Goal: Information Seeking & Learning: Learn about a topic

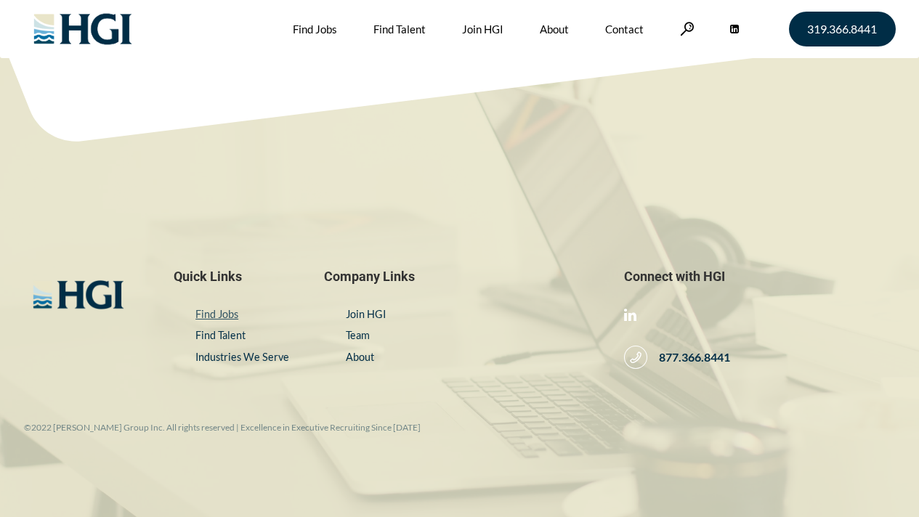
click at [217, 313] on link "Find Jobs" at bounding box center [216, 314] width 43 height 12
click at [310, 25] on link "Find Jobs" at bounding box center [315, 29] width 44 height 58
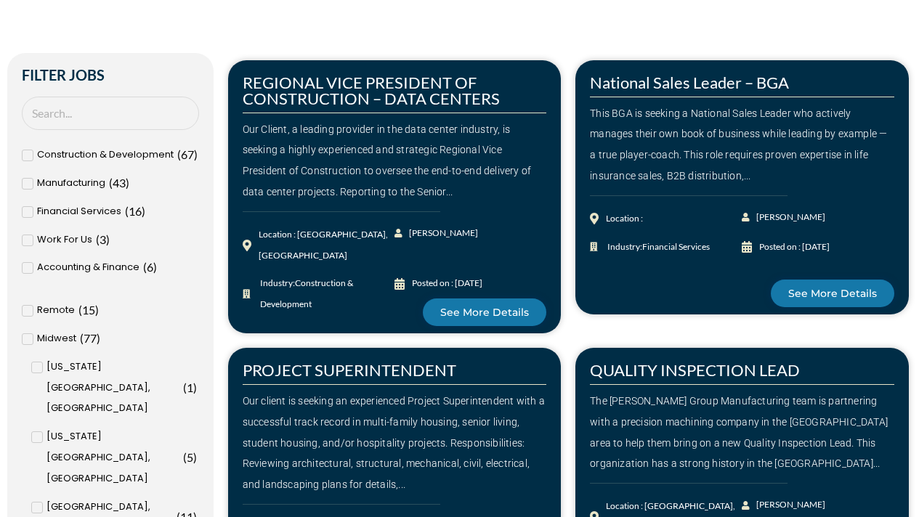
scroll to position [373, 0]
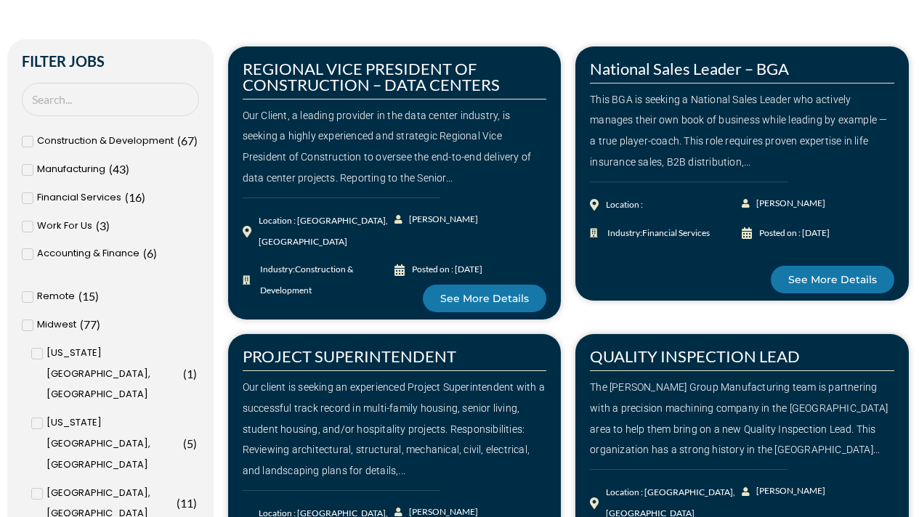
click at [28, 223] on icon at bounding box center [27, 226] width 5 height 9
click at [0, 0] on input "Work For Us ( 3 )" at bounding box center [0, 0] width 0 height 0
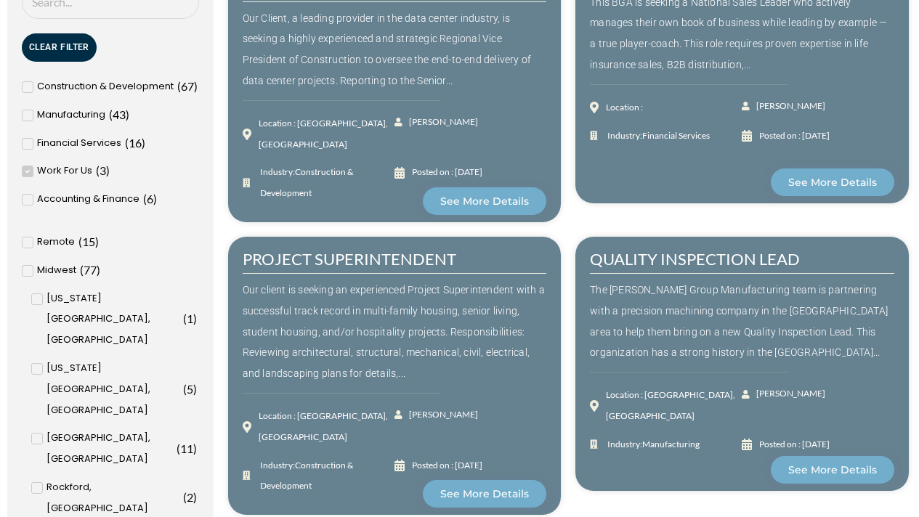
scroll to position [477, 0]
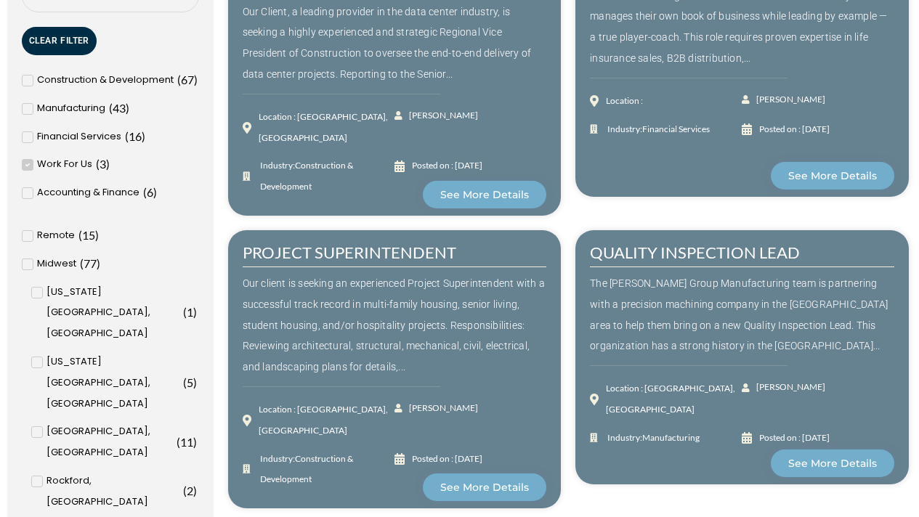
click at [31, 237] on span at bounding box center [28, 236] width 12 height 12
click at [0, 0] on input "Remote ( 15 )" at bounding box center [0, 0] width 0 height 0
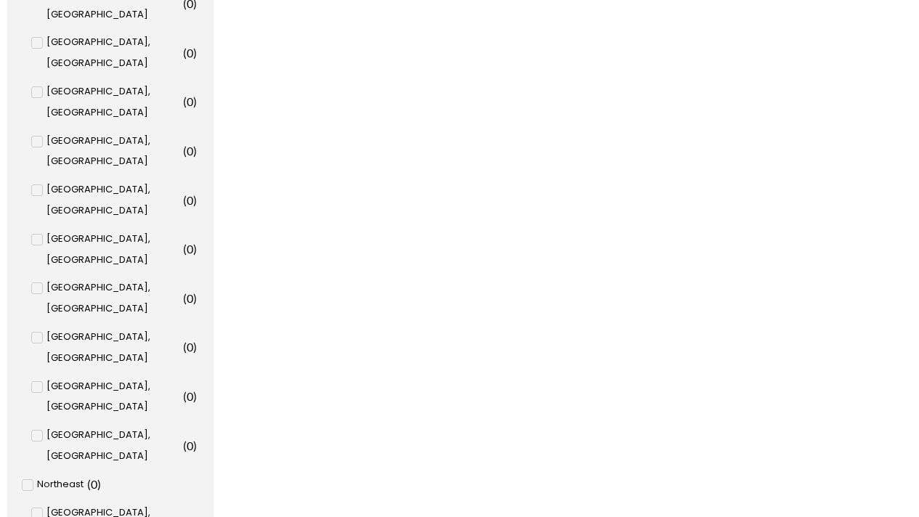
scroll to position [987, 0]
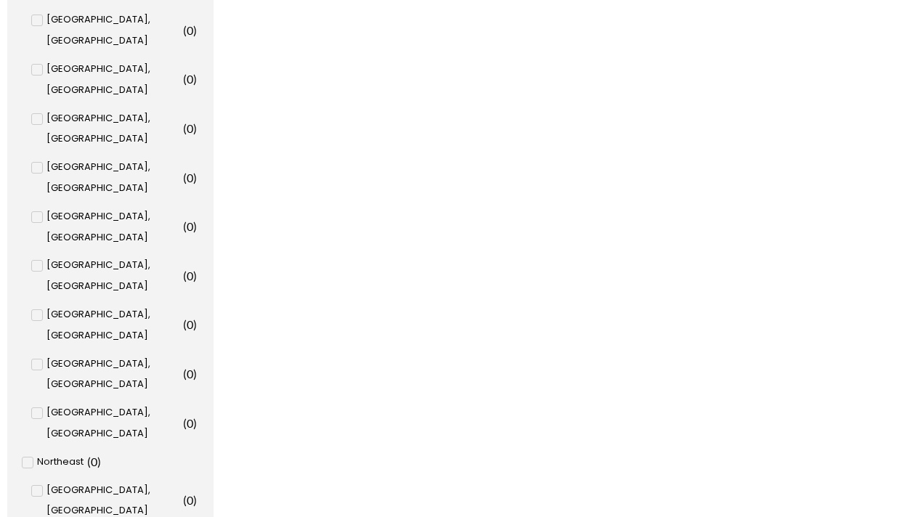
click at [0, 0] on input "[US_STATE], [GEOGRAPHIC_DATA] ( 0 )" at bounding box center [0, 0] width 0 height 0
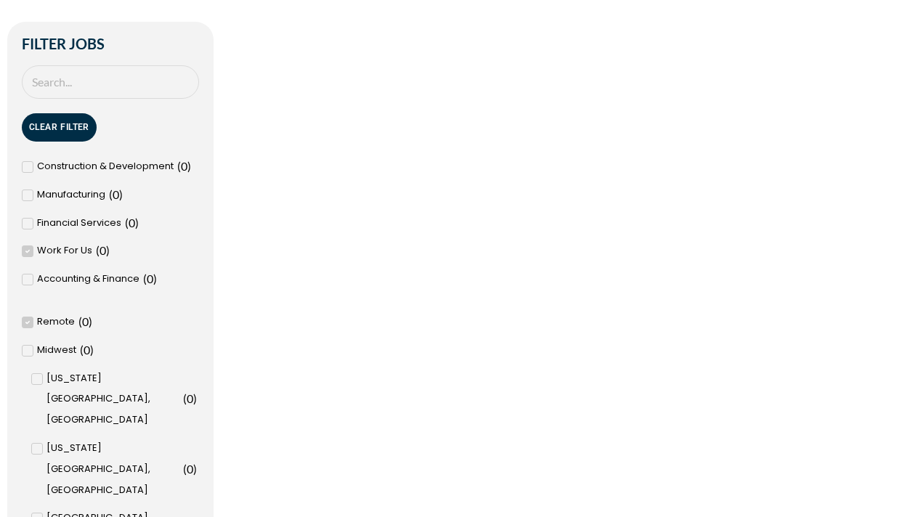
scroll to position [501, 0]
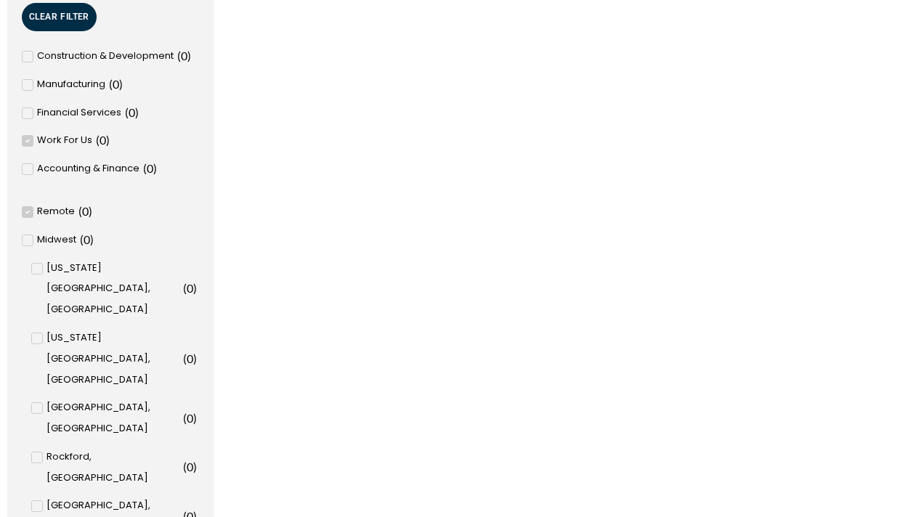
click at [28, 214] on icon at bounding box center [27, 212] width 5 height 9
click at [0, 0] on input "Remote ( 0 )" at bounding box center [0, 0] width 0 height 0
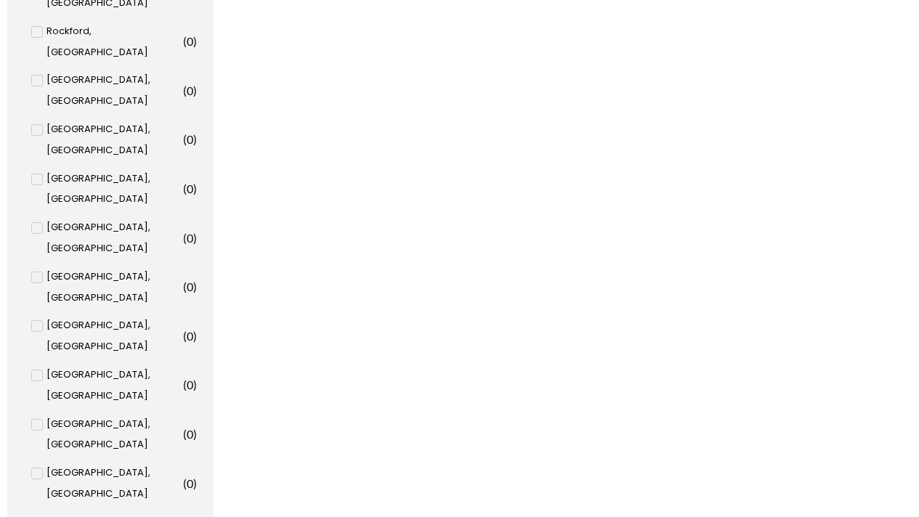
scroll to position [927, 0]
click at [0, 0] on input "[US_STATE], [GEOGRAPHIC_DATA] ( 0 )" at bounding box center [0, 0] width 0 height 0
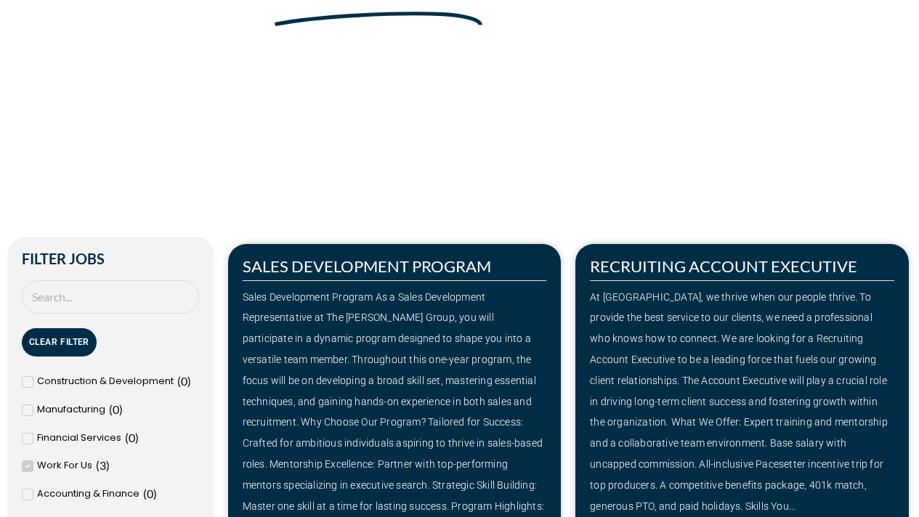
scroll to position [185, 0]
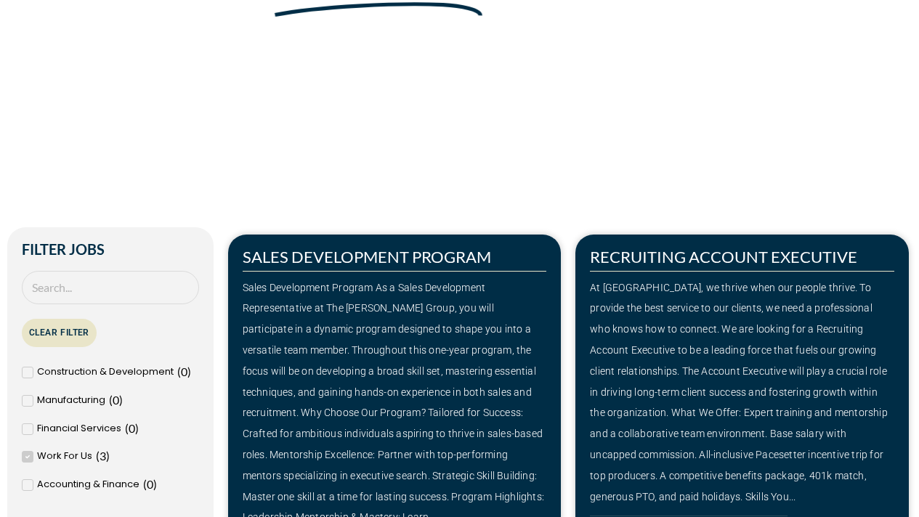
click at [59, 333] on button "Clear Filter" at bounding box center [59, 333] width 75 height 28
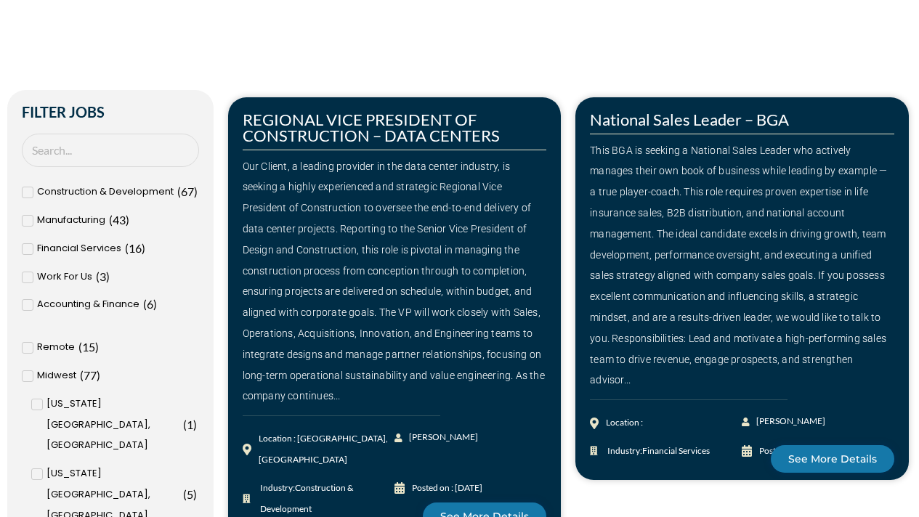
scroll to position [324, 0]
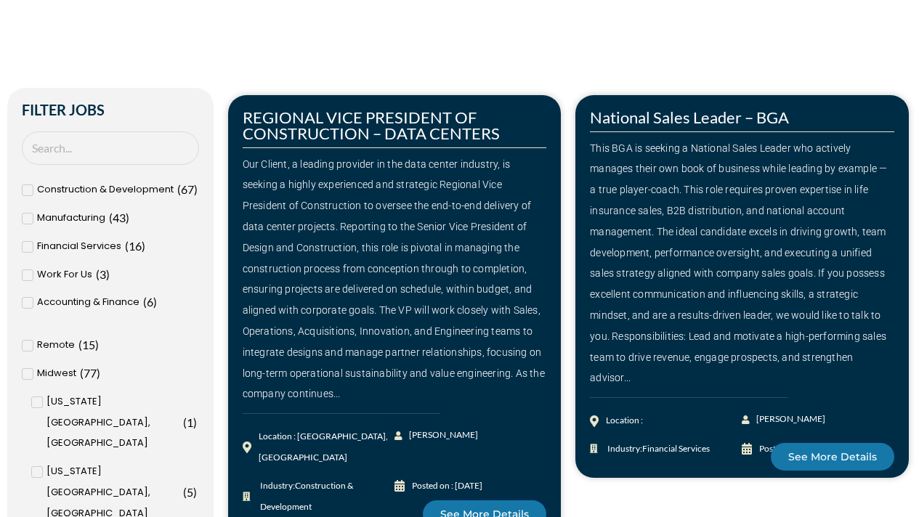
click at [30, 278] on span at bounding box center [28, 276] width 12 height 12
click at [0, 0] on input "Work For Us ( 3 )" at bounding box center [0, 0] width 0 height 0
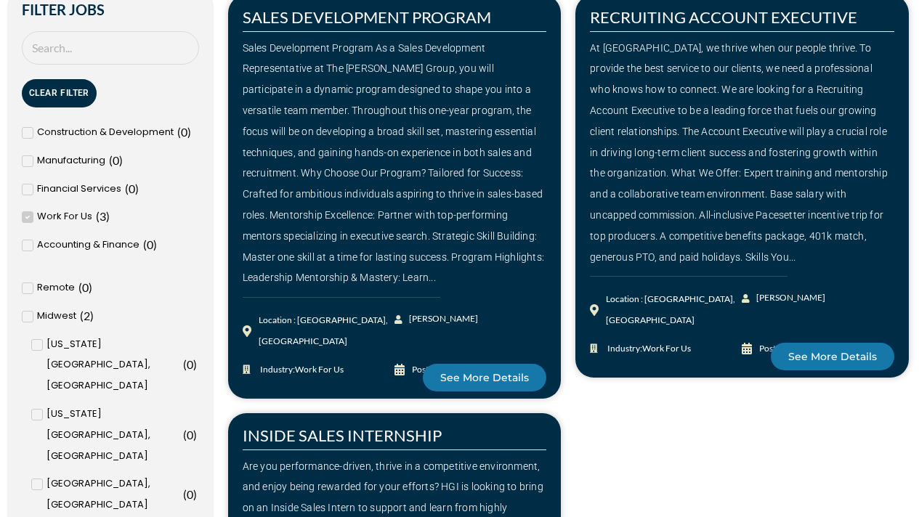
scroll to position [396, 0]
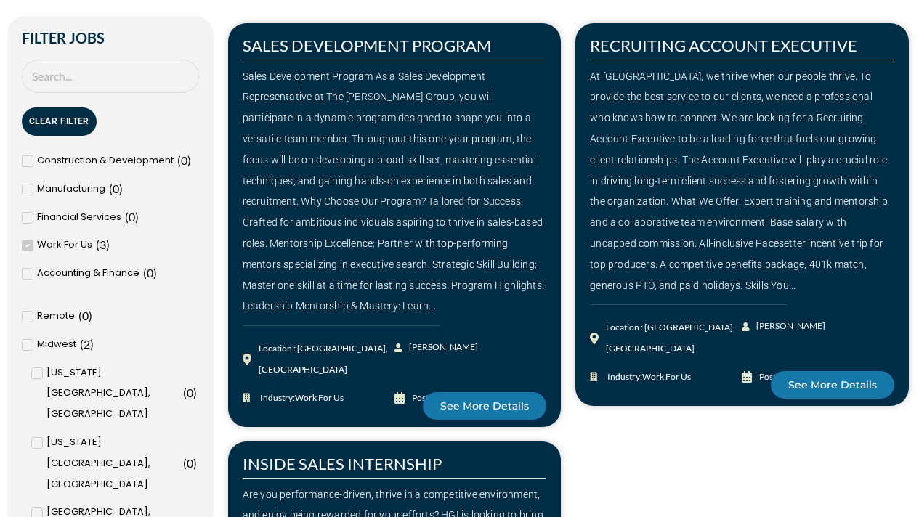
click at [30, 244] on icon at bounding box center [27, 245] width 5 height 9
click at [0, 0] on input "Work For Us ( 3 )" at bounding box center [0, 0] width 0 height 0
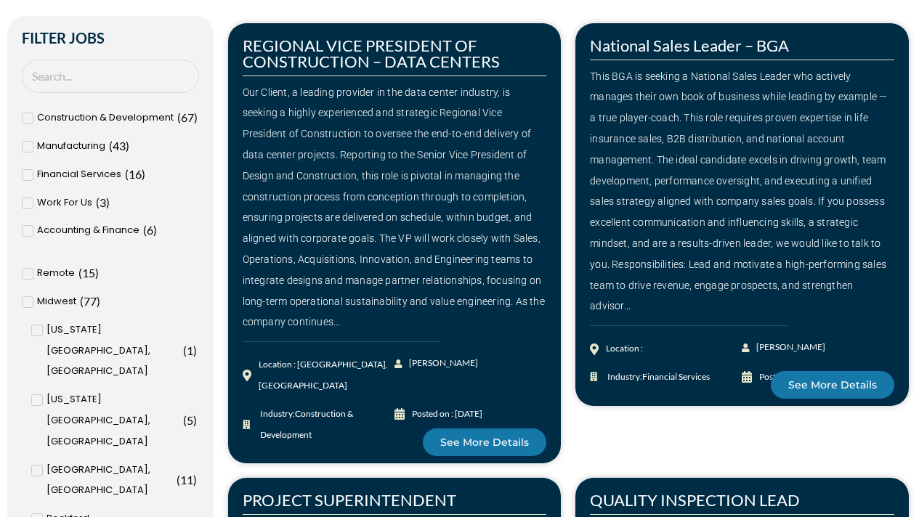
click at [30, 278] on icon at bounding box center [27, 274] width 5 height 9
click at [0, 0] on input "Remote ( 15 )" at bounding box center [0, 0] width 0 height 0
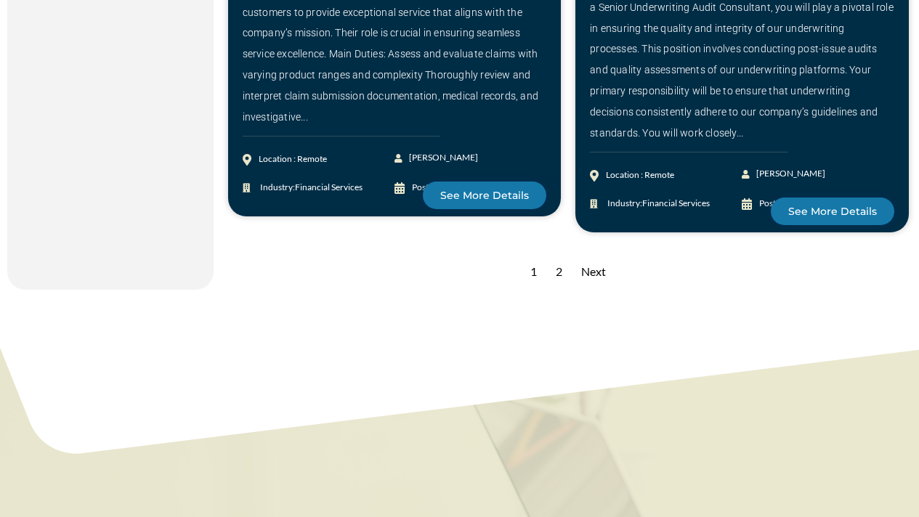
scroll to position [2225, 0]
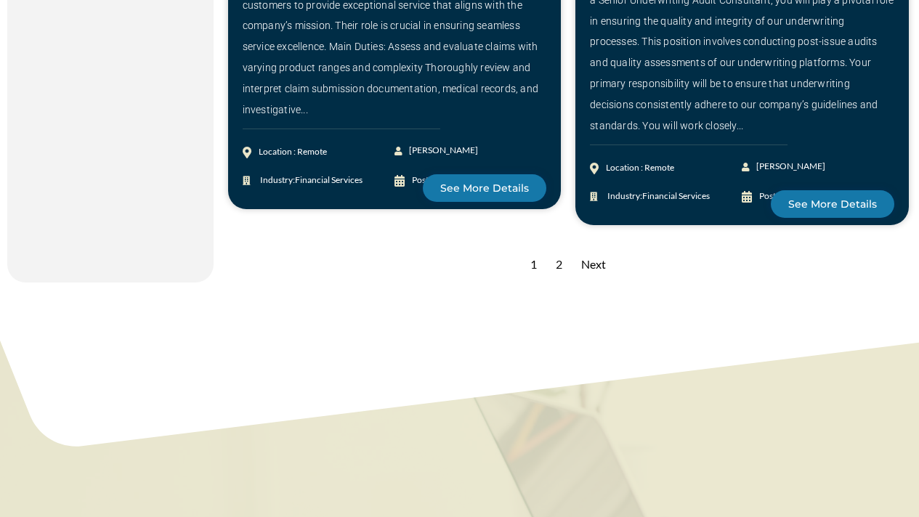
click at [601, 276] on div "Next" at bounding box center [593, 265] width 39 height 36
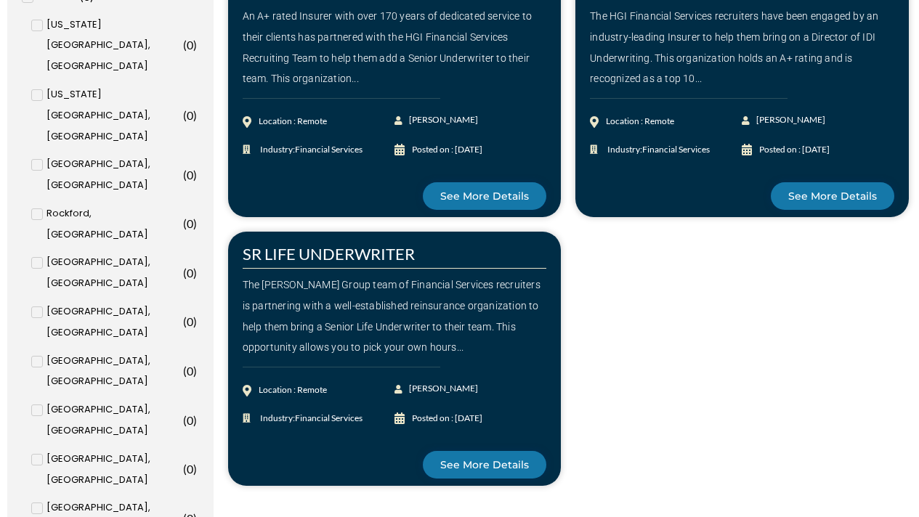
scroll to position [804, 0]
